Goal: Check status: Check status

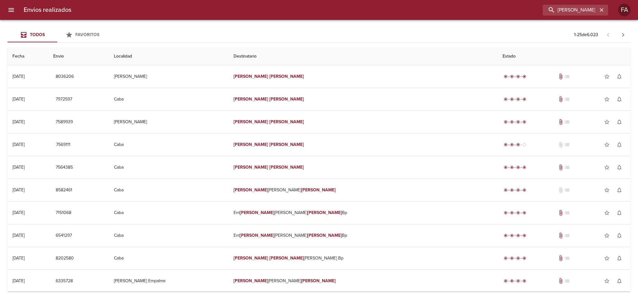
click at [454, 0] on div "Envios realizados [PERSON_NAME] FA Todos Favoritos 1 - 25 de 6.023 Fecha Envio …" at bounding box center [319, 0] width 638 height 0
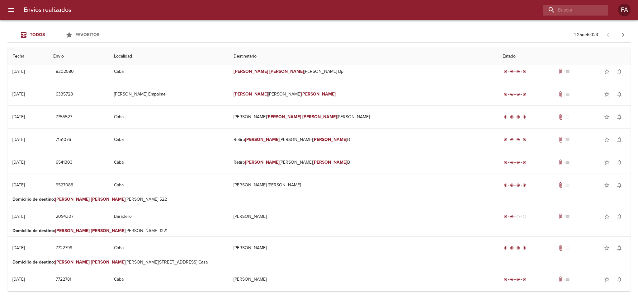
type input "[PERSON_NAME]"
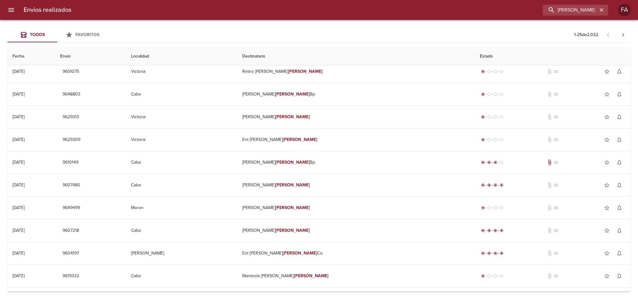
scroll to position [0, 0]
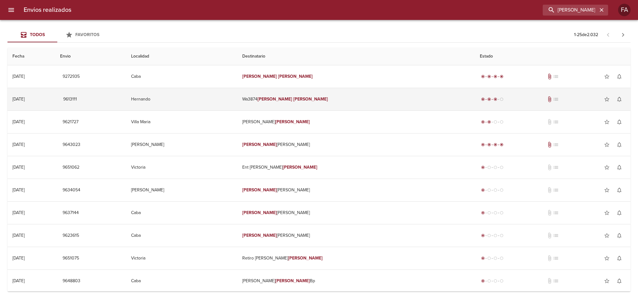
click at [237, 98] on td "Hernando" at bounding box center [181, 99] width 111 height 22
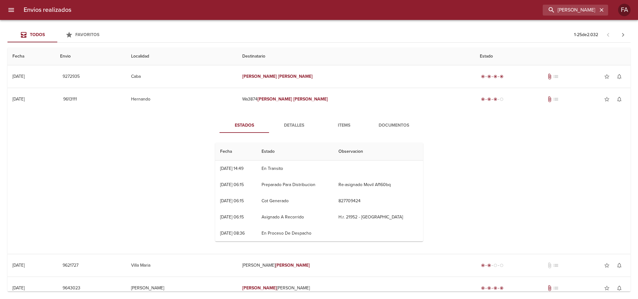
click at [287, 129] on span "Detalles" at bounding box center [294, 126] width 42 height 8
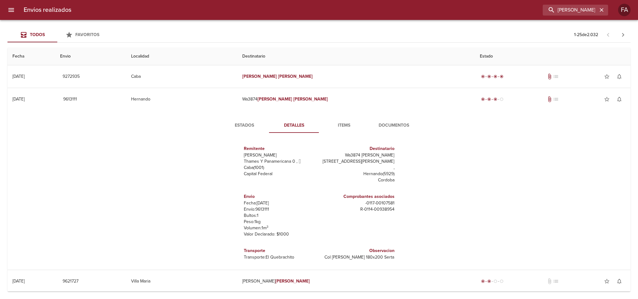
click at [262, 206] on p "Envío: 9613111" at bounding box center [280, 209] width 73 height 6
copy p "9613111"
click at [186, 172] on div "Estados Detalles Items Documentos Remitente Wamaro [PERSON_NAME] Y Panamericana…" at bounding box center [318, 189] width 613 height 159
click at [138, 226] on div "Estados Detalles Items Documentos Remitente Wamaro [PERSON_NAME] Y Panamericana…" at bounding box center [318, 189] width 613 height 159
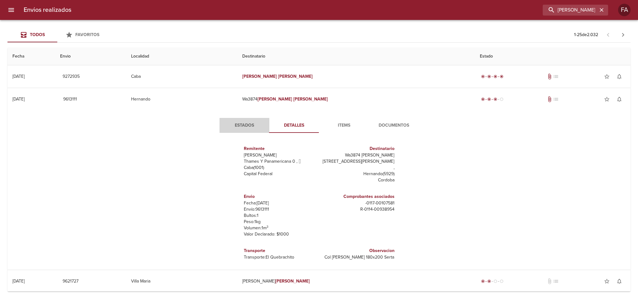
click at [249, 127] on span "Estados" at bounding box center [244, 126] width 42 height 8
